Goal: Task Accomplishment & Management: Use online tool/utility

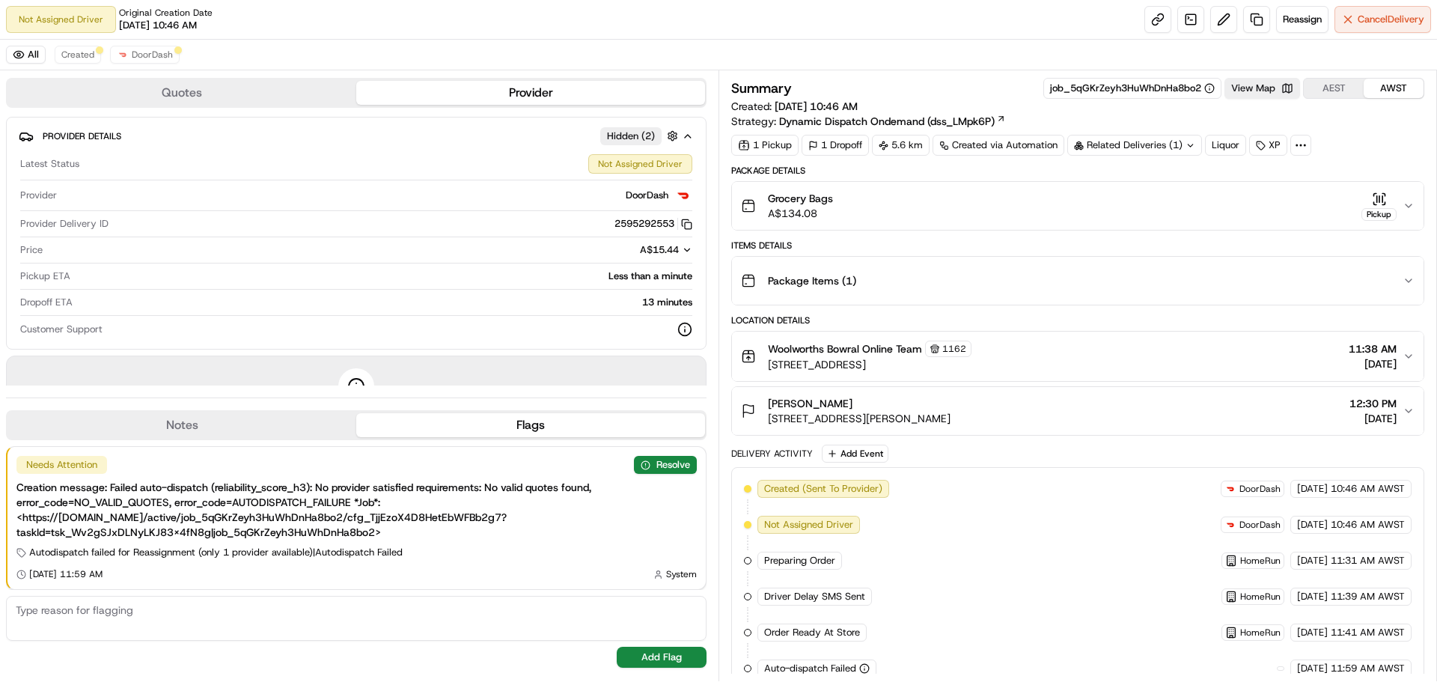
click at [1300, 57] on div "All Created DoorDash" at bounding box center [718, 55] width 1437 height 31
drag, startPoint x: 1294, startPoint y: 38, endPoint x: 1290, endPoint y: 30, distance: 9.4
click at [1291, 46] on div "Not Assigned Driver Original Creation Date [DATE] 10:46 AM Reassign Cancel Deli…" at bounding box center [718, 341] width 1437 height 682
click at [1290, 30] on button "Reassign" at bounding box center [1302, 19] width 52 height 27
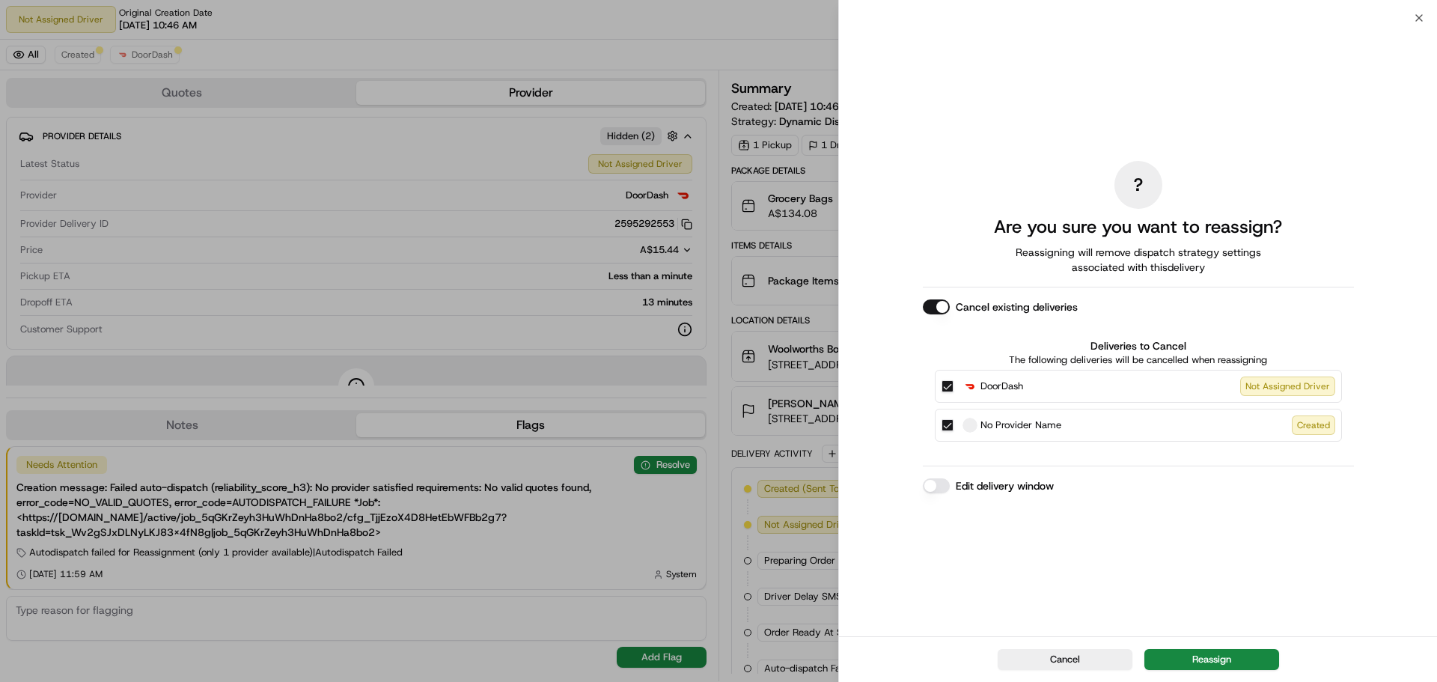
click at [1111, 583] on div "? Are you sure you want to reassign? Reassigning will remove dispatch strategy …" at bounding box center [1138, 327] width 431 height 612
click at [1184, 658] on button "Reassign" at bounding box center [1211, 659] width 135 height 21
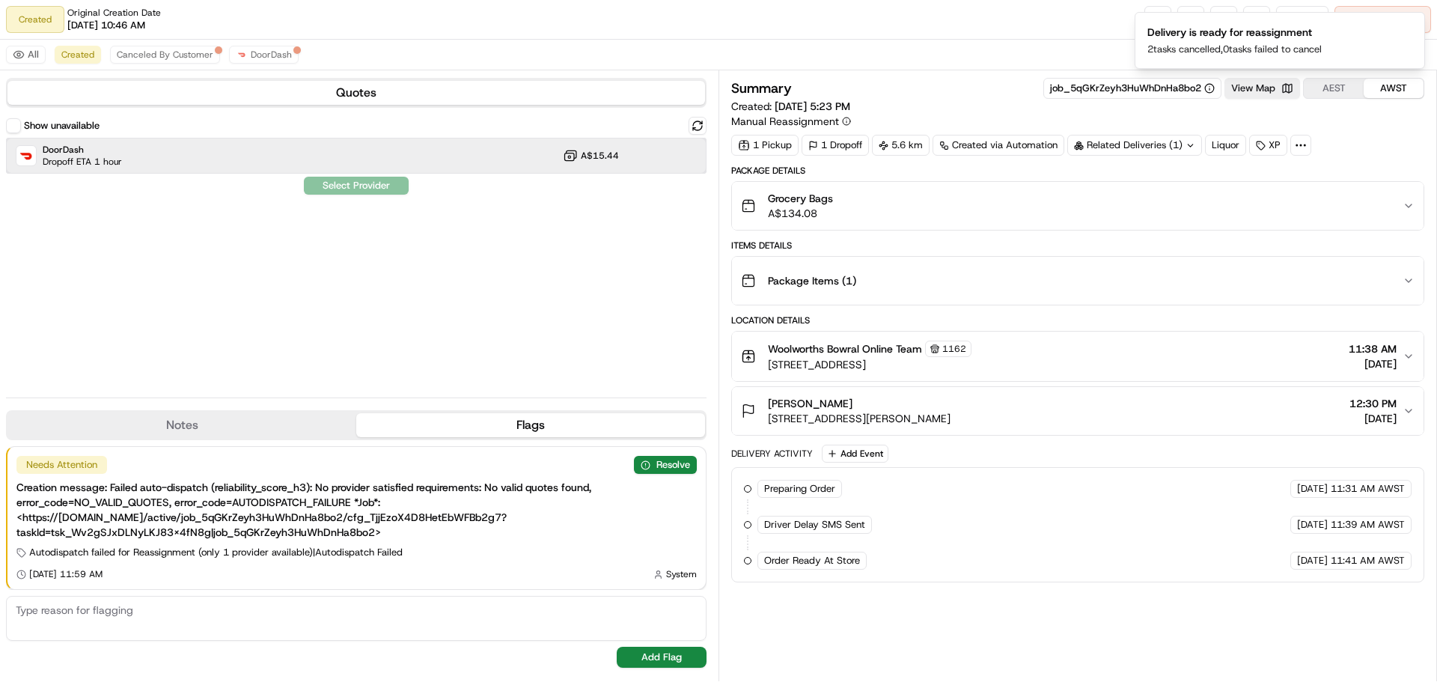
click at [468, 159] on div "DoorDash Dropoff ETA 1 hour A$15.44" at bounding box center [356, 156] width 700 height 36
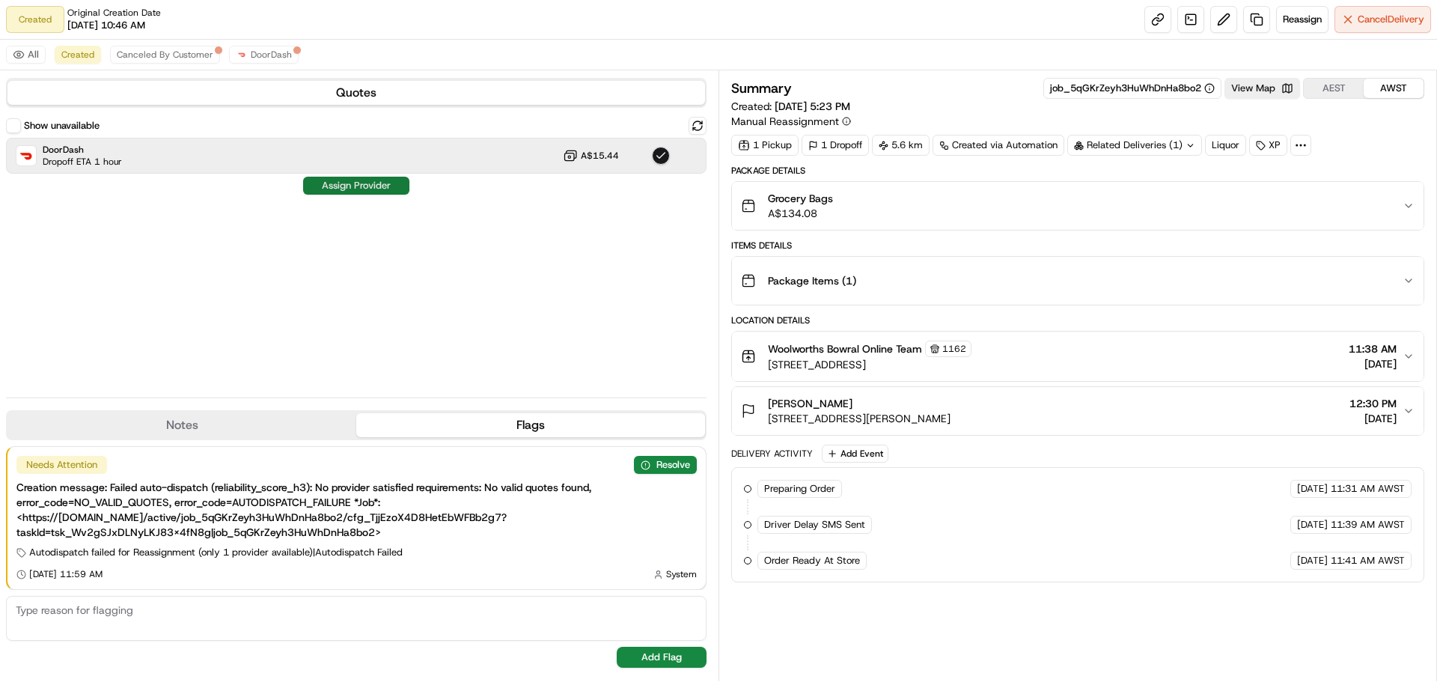
click at [385, 191] on button "Assign Provider" at bounding box center [356, 186] width 106 height 18
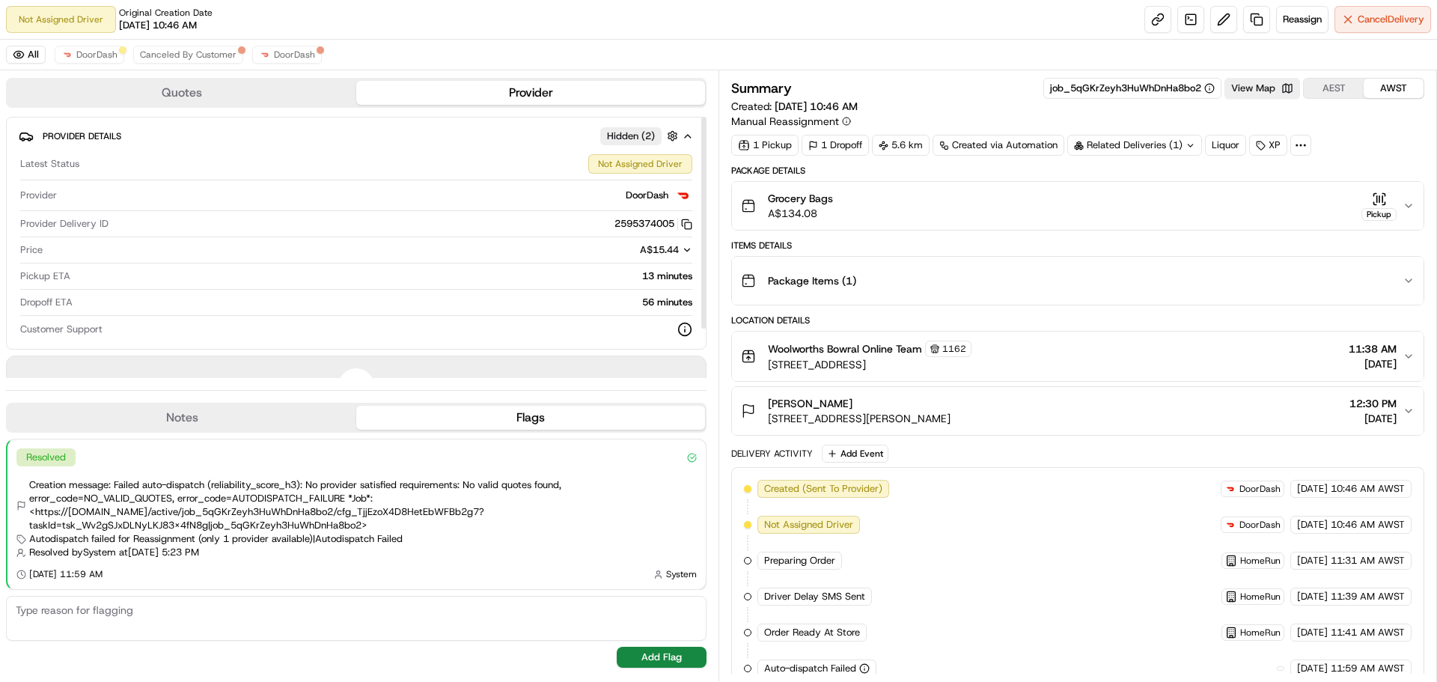
scroll to position [124, 0]
